Goal: Information Seeking & Learning: Learn about a topic

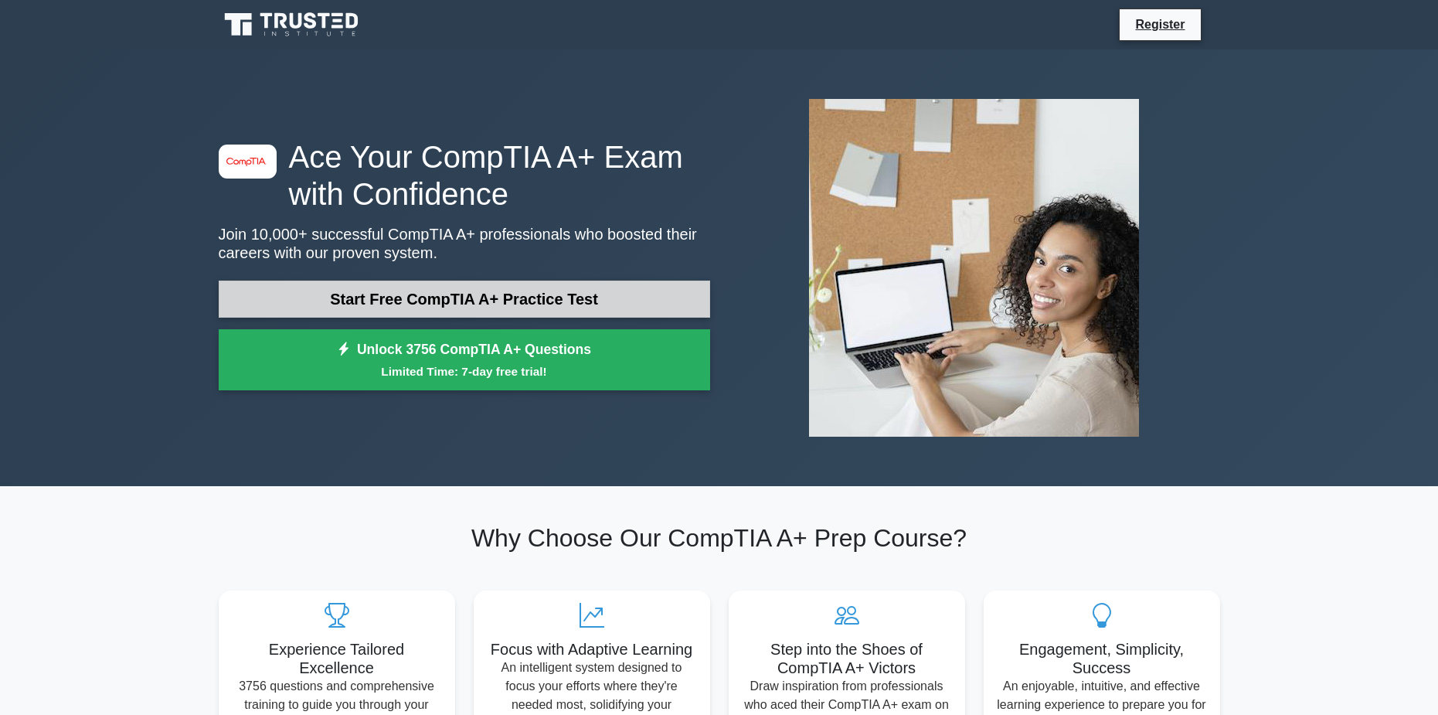
click at [386, 312] on link "Start Free CompTIA A+ Practice Test" at bounding box center [465, 299] width 492 height 37
drag, startPoint x: 128, startPoint y: 166, endPoint x: 139, endPoint y: 162, distance: 11.5
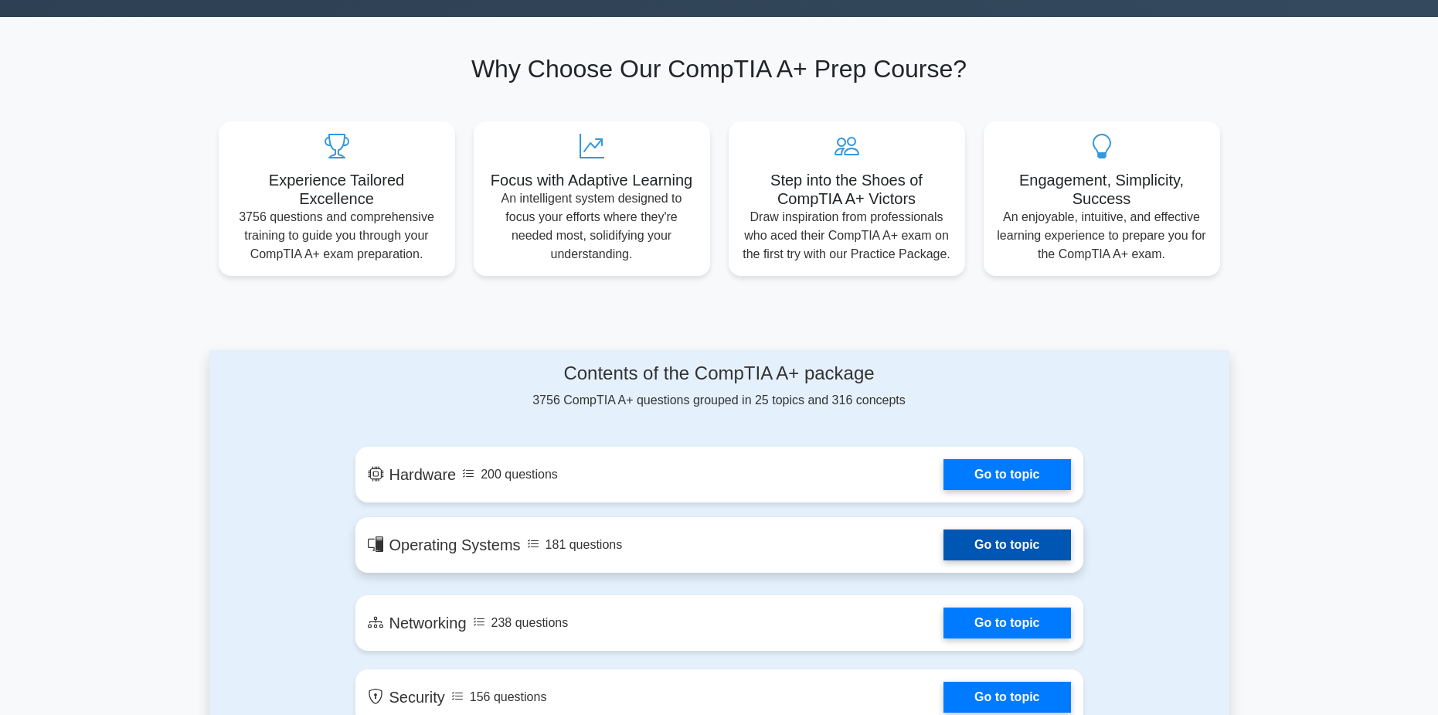
scroll to position [386, 0]
